Goal: Find specific page/section: Find specific page/section

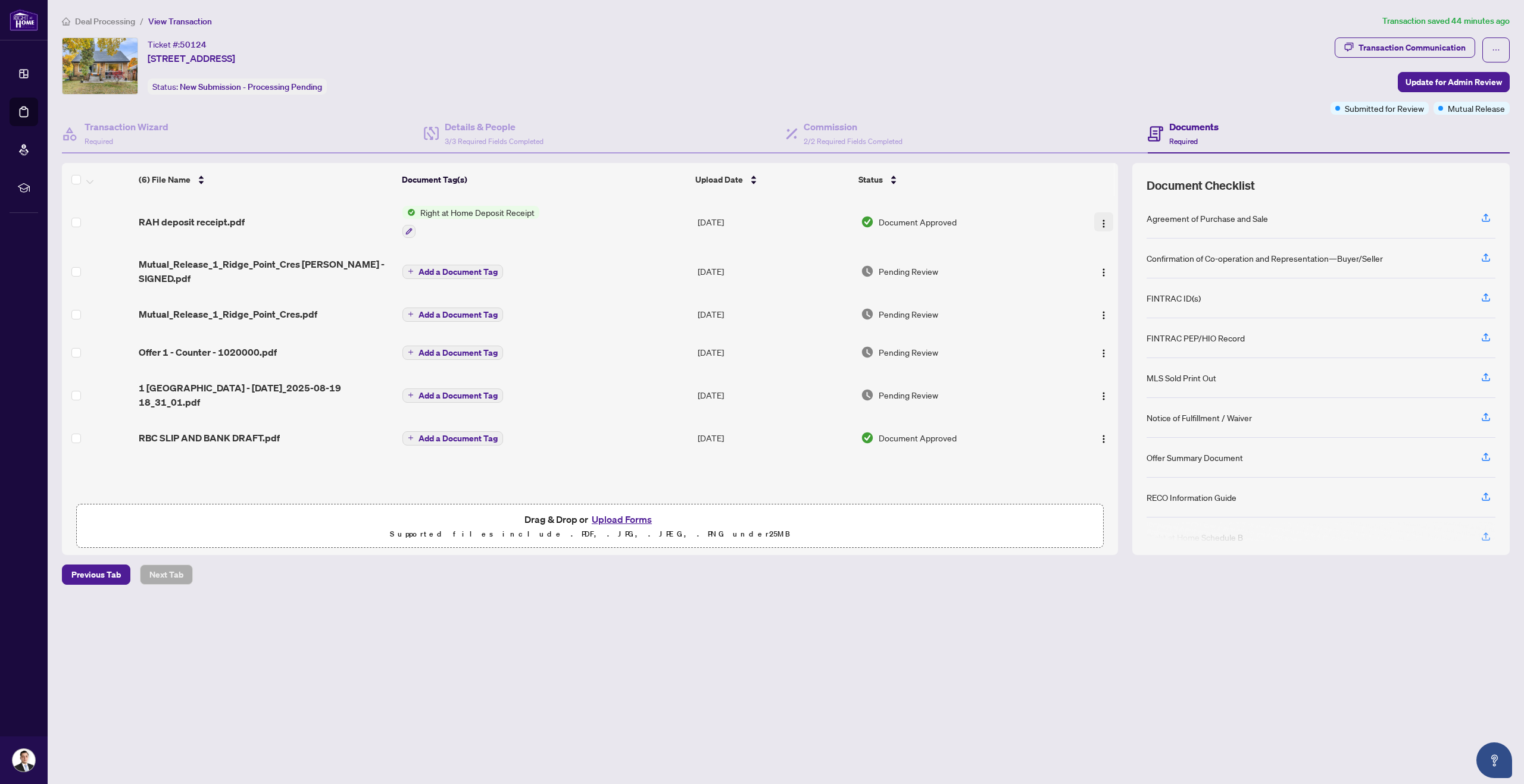
click at [1099, 223] on img "button" at bounding box center [1103, 223] width 10 height 10
click at [1108, 243] on span "View Document" at bounding box center [1157, 244] width 114 height 13
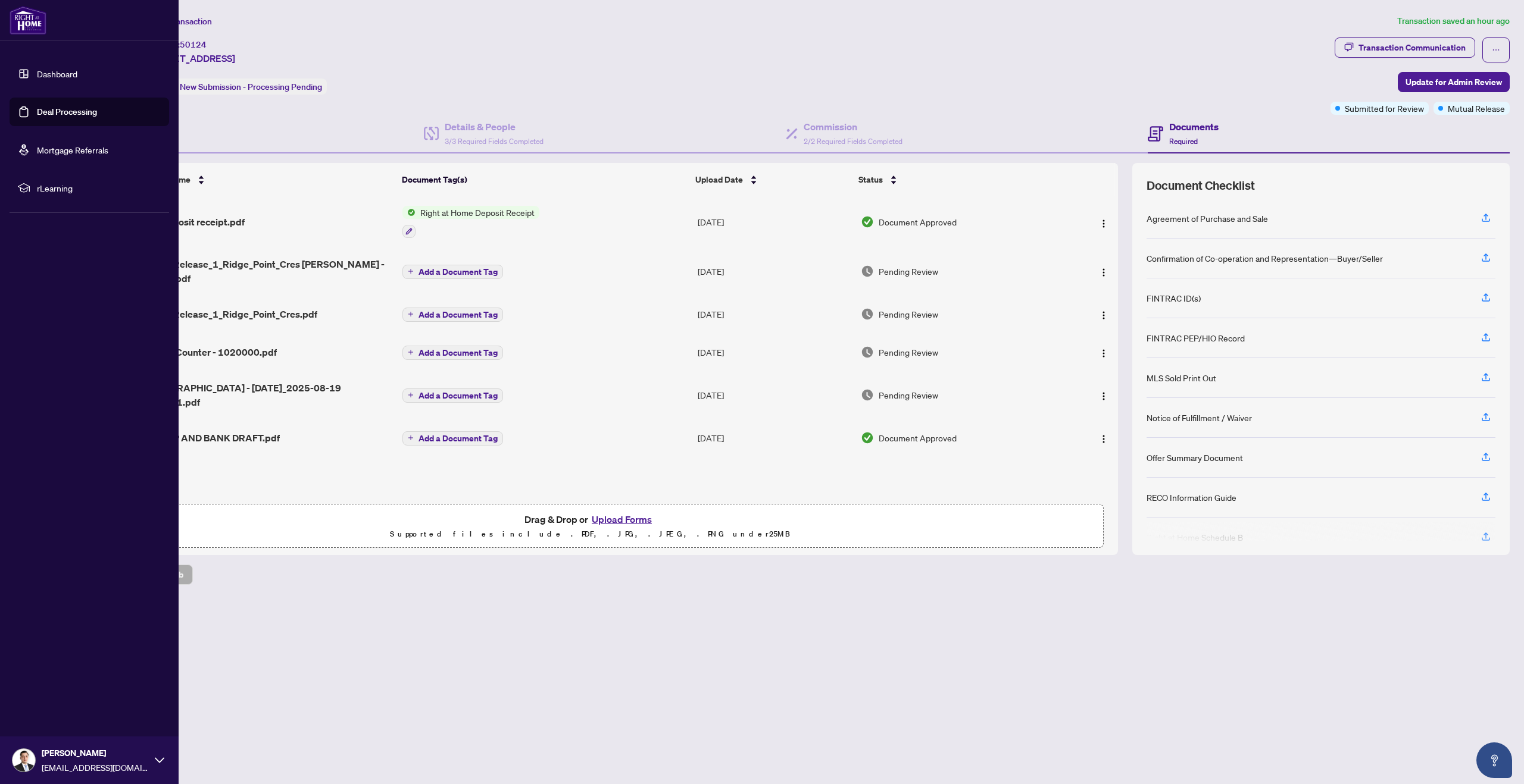
click at [37, 73] on link "Dashboard" at bounding box center [56, 73] width 40 height 11
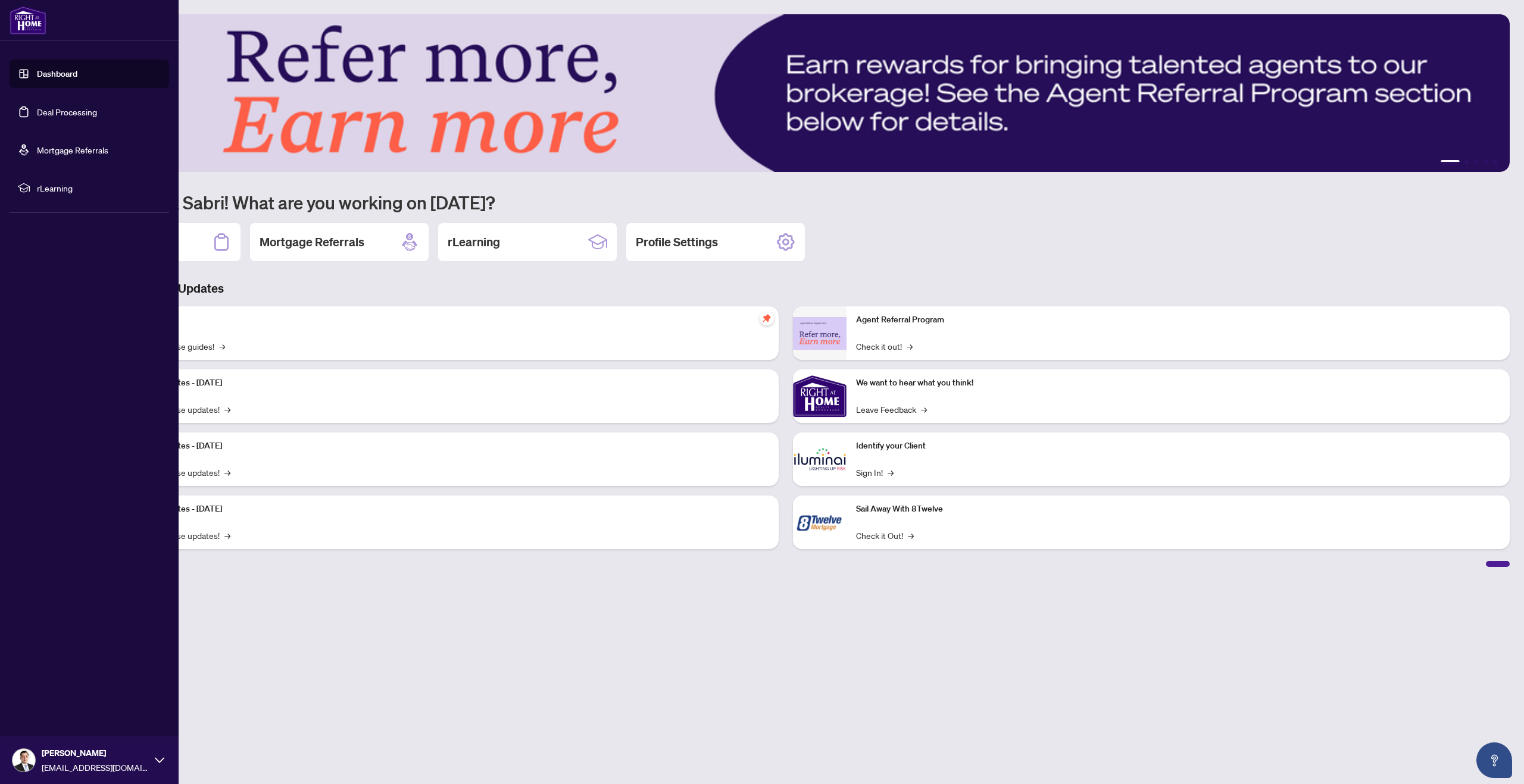
click at [78, 109] on link "Deal Processing" at bounding box center [67, 111] width 60 height 11
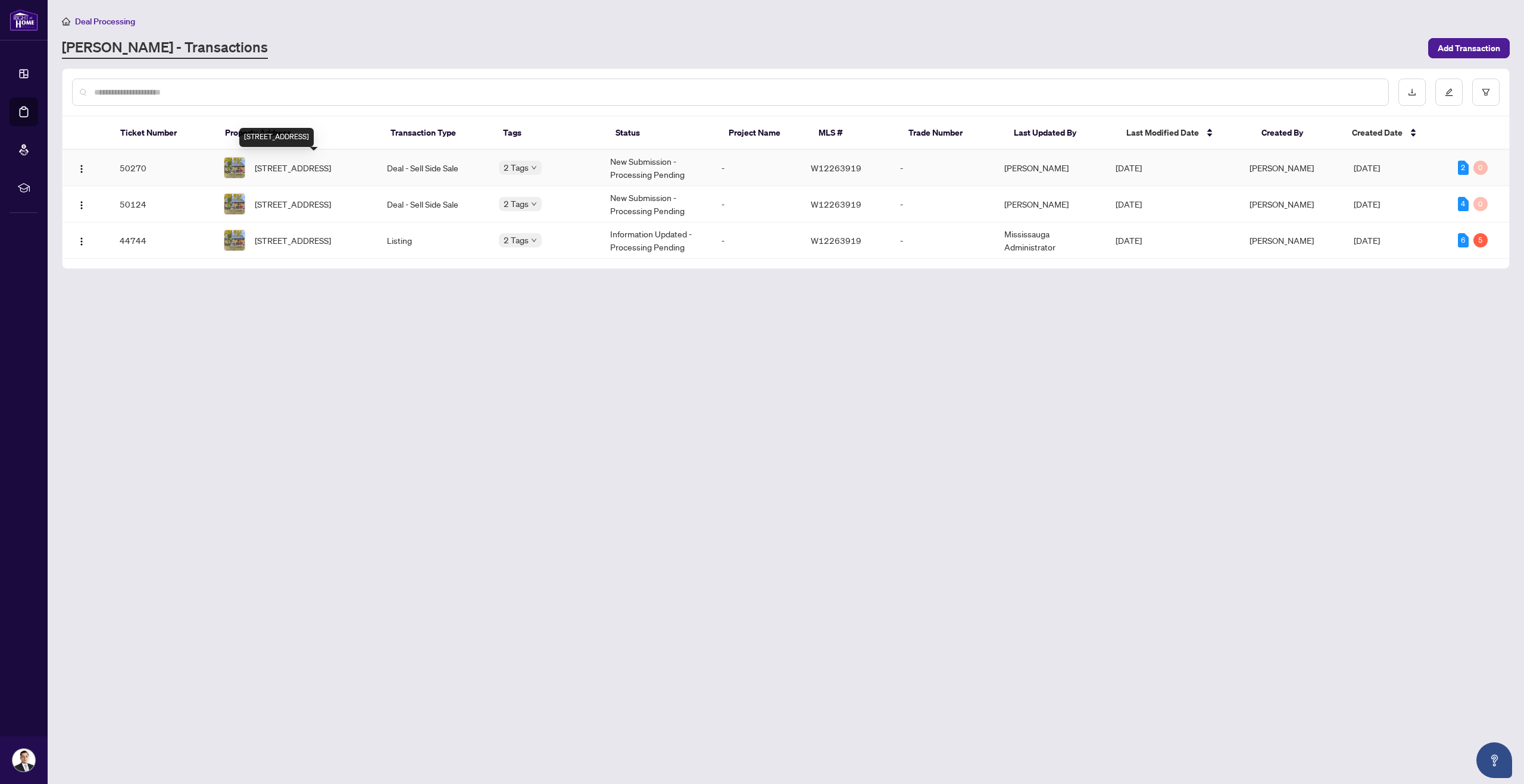
click at [322, 166] on span "[STREET_ADDRESS]" at bounding box center [293, 168] width 76 height 13
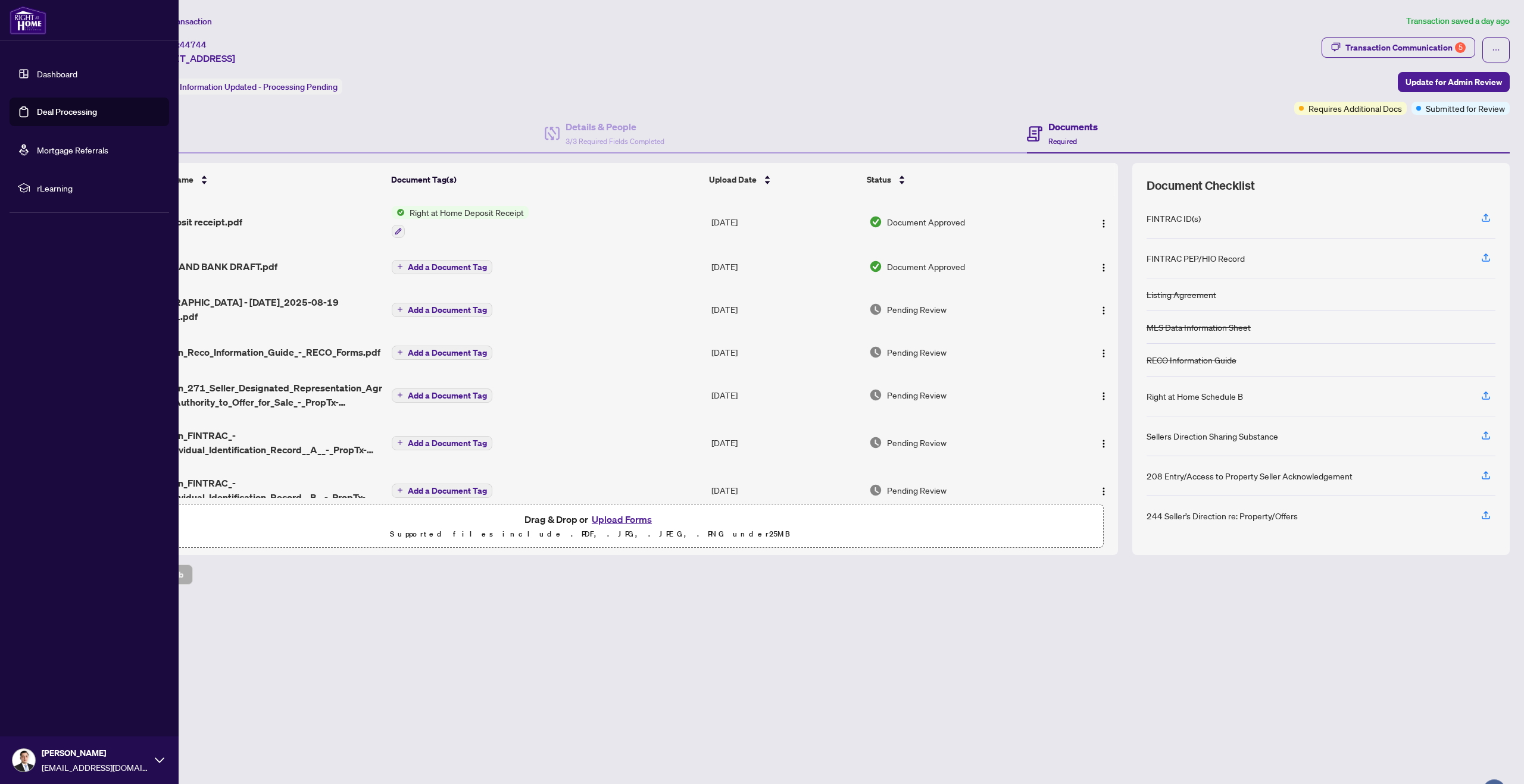
click at [37, 69] on link "Dashboard" at bounding box center [56, 73] width 40 height 11
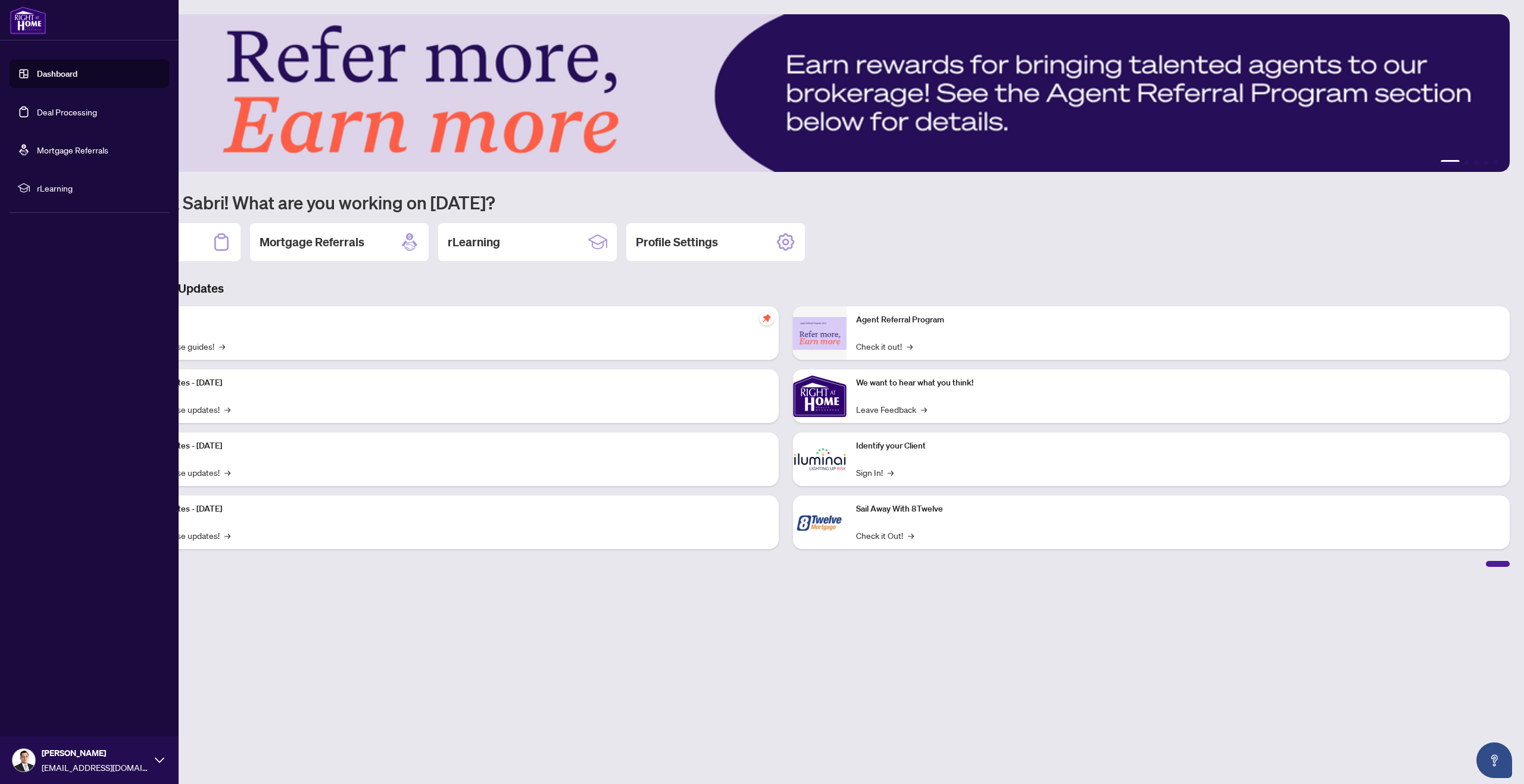
click at [65, 111] on link "Deal Processing" at bounding box center [67, 111] width 60 height 11
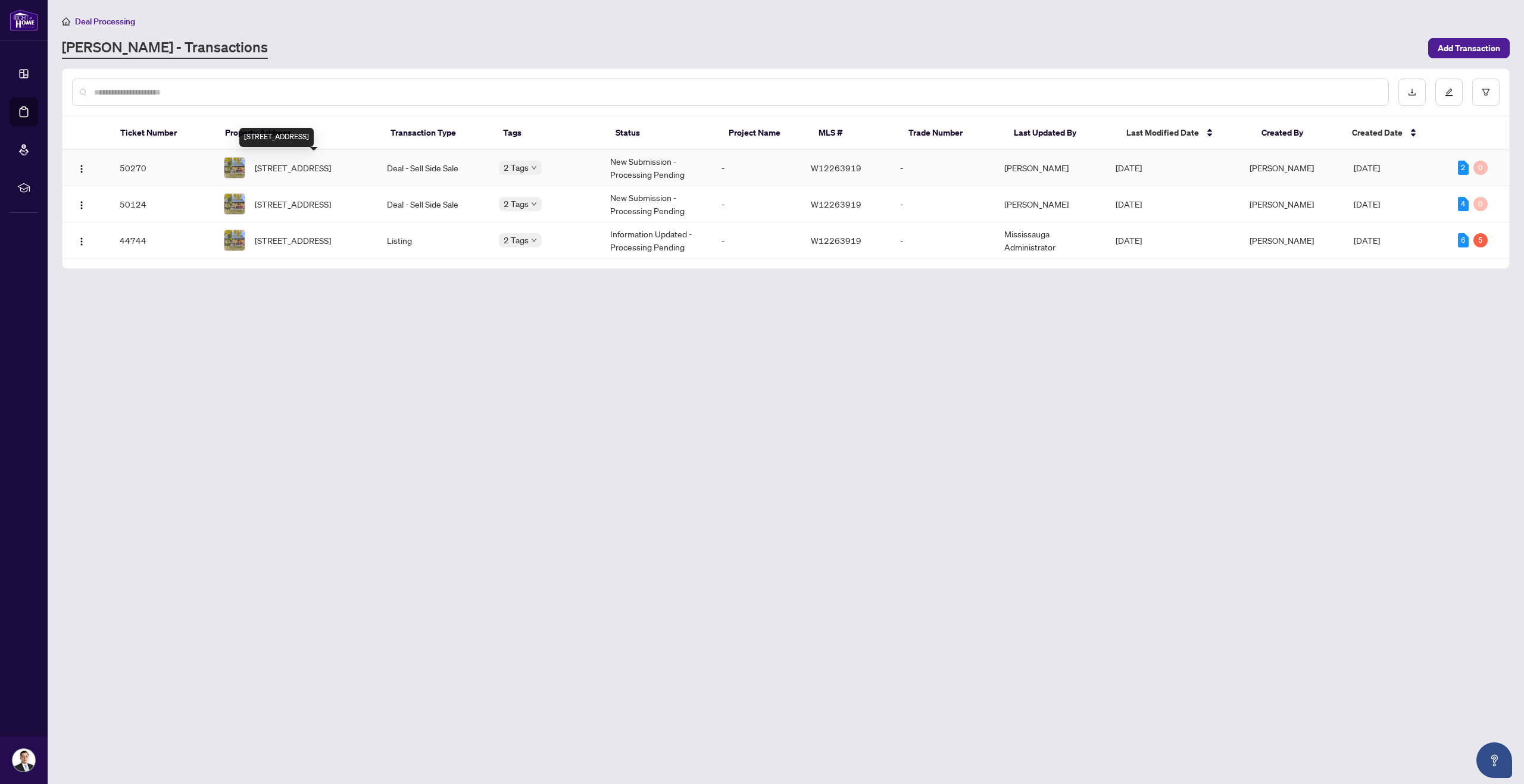
click at [331, 165] on span "[STREET_ADDRESS]" at bounding box center [293, 168] width 76 height 13
